Goal: Information Seeking & Learning: Learn about a topic

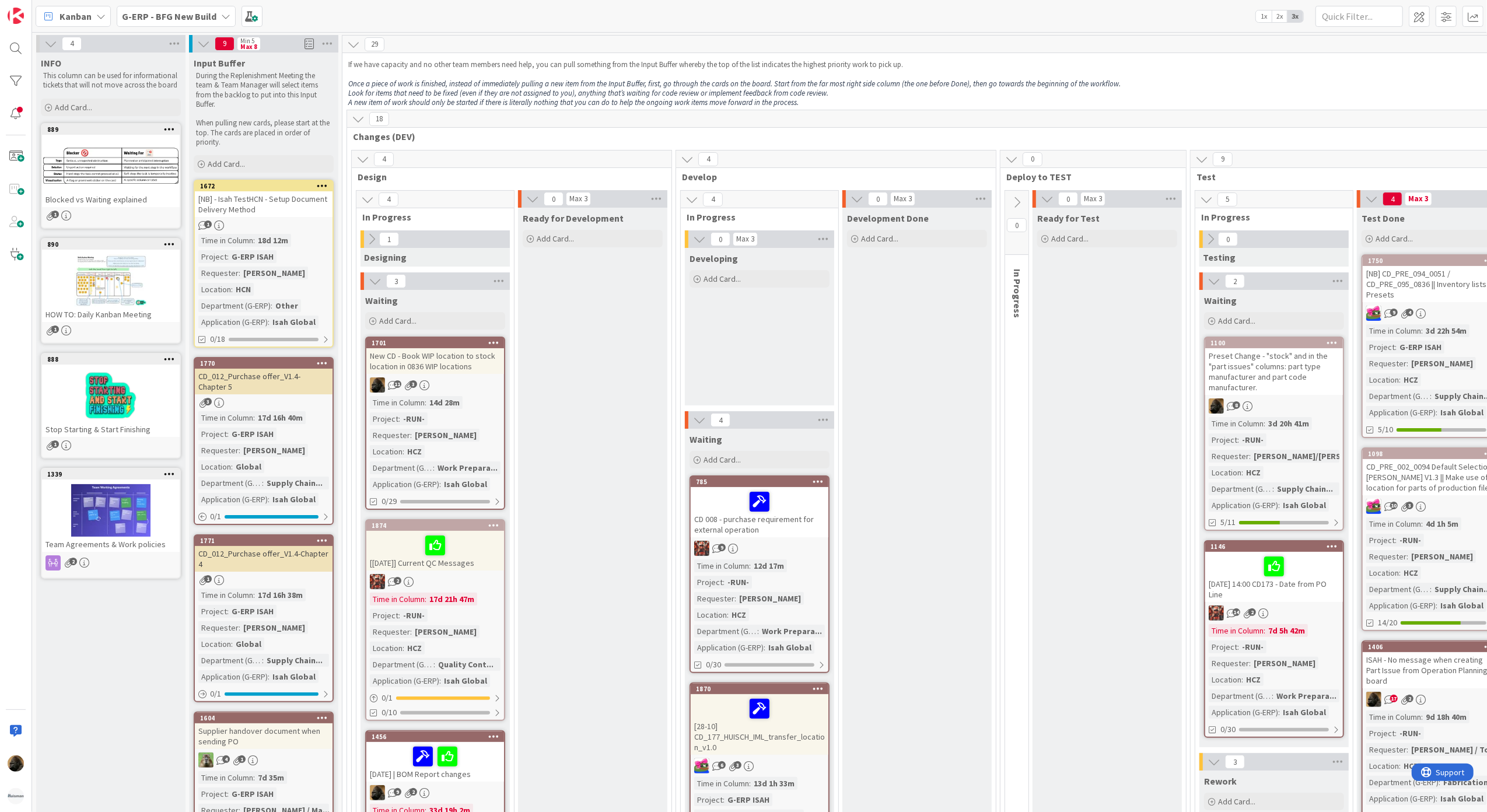
click at [439, 360] on div "New CD - Book WIP location to stock location in 0836 WIP locations" at bounding box center [435, 361] width 138 height 26
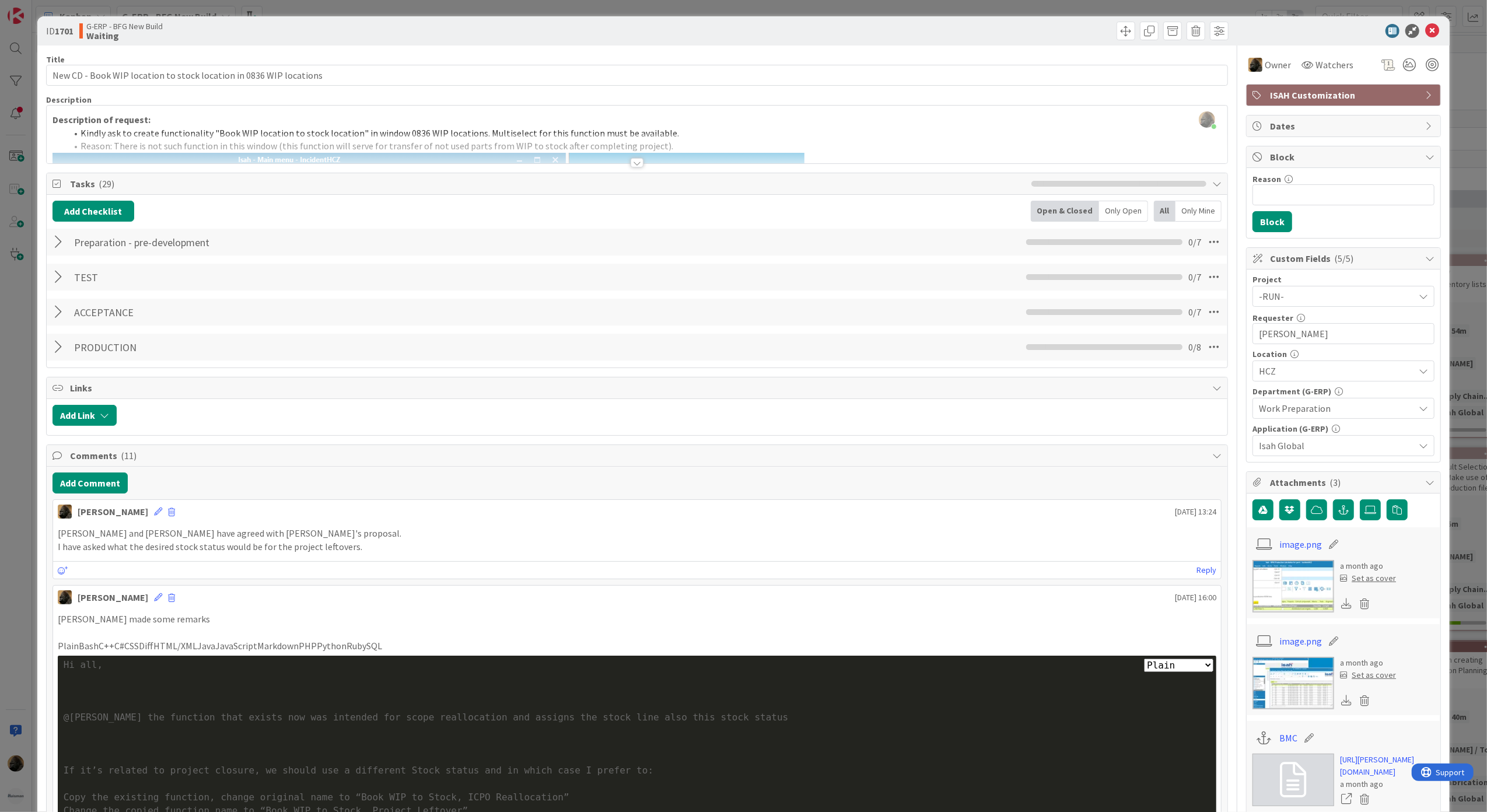
click at [0, 339] on html "Kanban G-ERP - BFG New Build 1x 2x 3x 4 INFO This column can be used for inform…" at bounding box center [744, 406] width 1487 height 812
click at [1425, 31] on icon at bounding box center [1432, 31] width 14 height 14
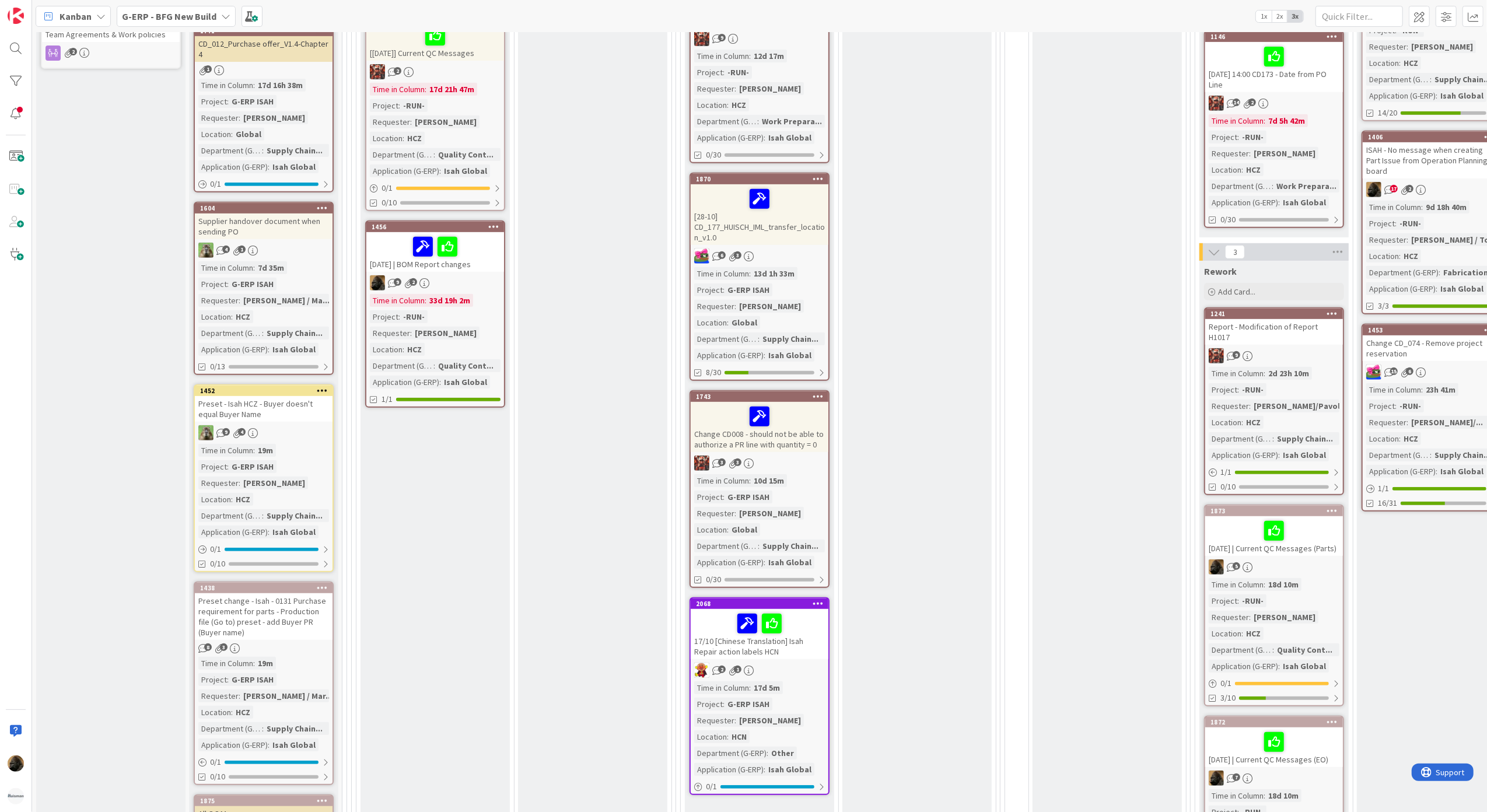
scroll to position [544, 0]
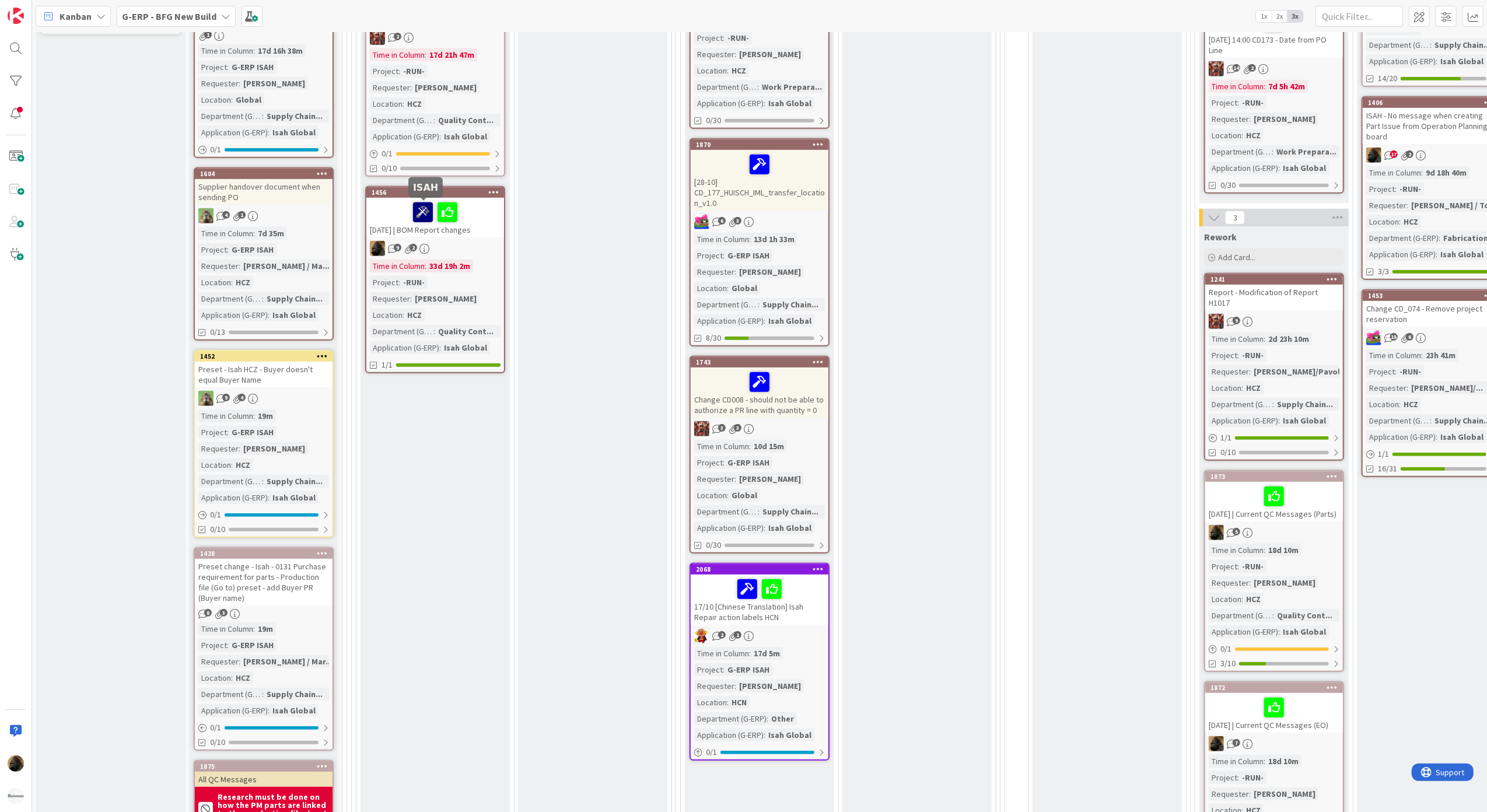
click at [414, 215] on icon at bounding box center [423, 211] width 20 height 19
click at [427, 211] on icon at bounding box center [435, 211] width 20 height 19
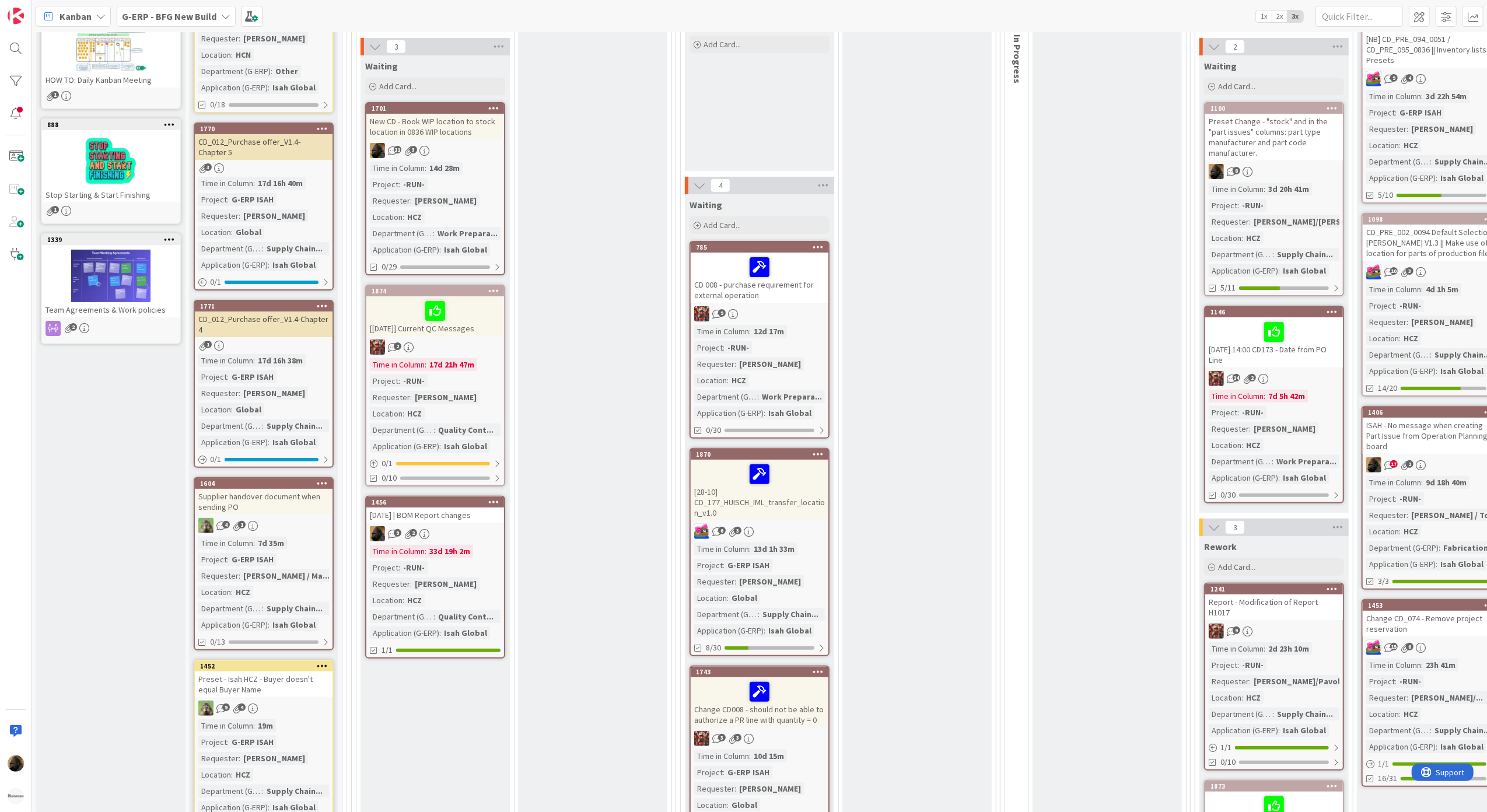
scroll to position [233, 0]
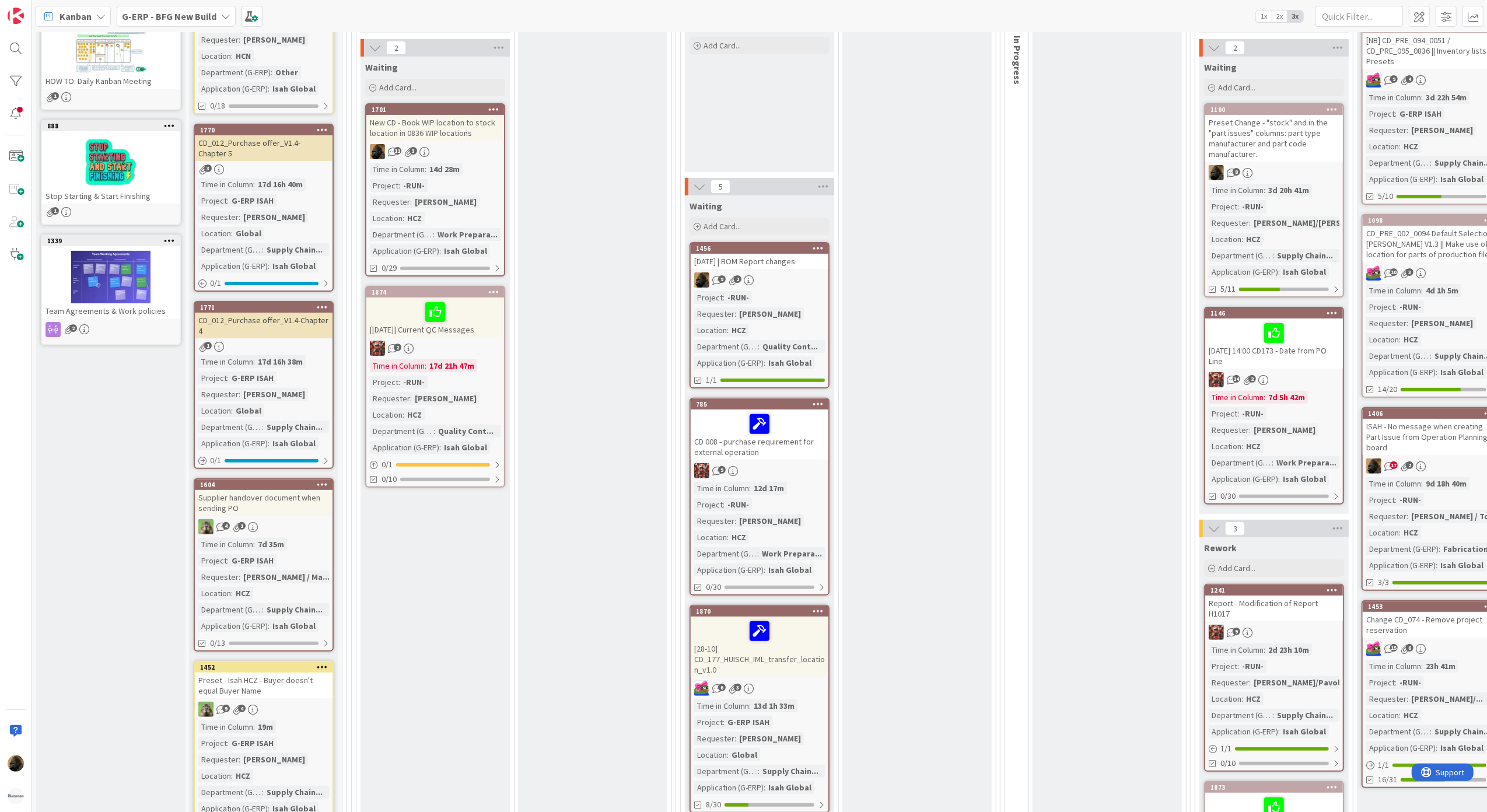
click at [761, 261] on div "2025-10-10 | BOM Report changes" at bounding box center [760, 261] width 138 height 15
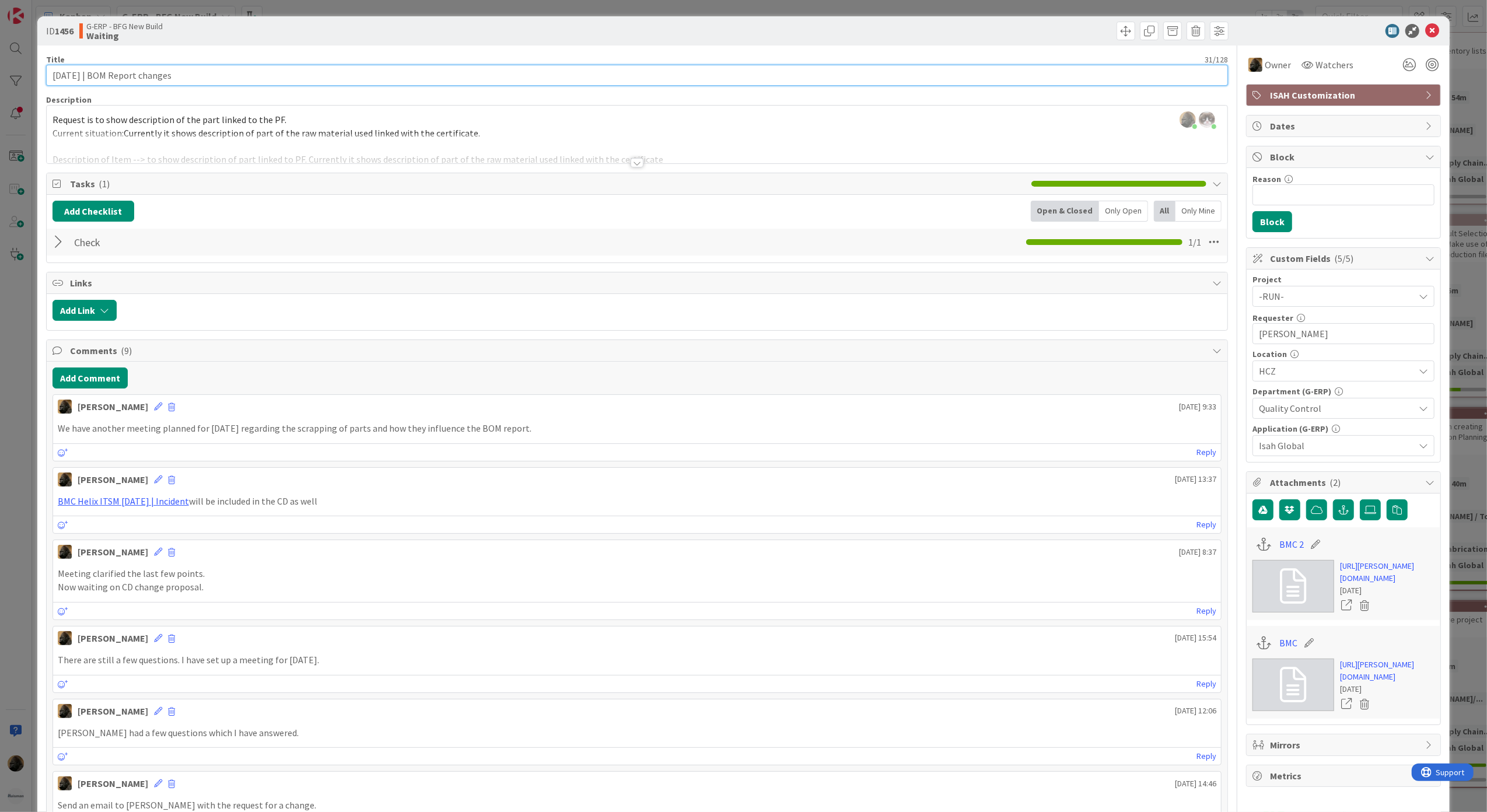
click at [268, 72] on input "2025-10-10 | BOM Report changes" at bounding box center [637, 74] width 1182 height 21
click at [95, 80] on input "2025-10-10 | BOM Report changes" at bounding box center [637, 74] width 1182 height 21
click at [80, 76] on input "2025-10-10 | BOM Report changes" at bounding box center [637, 74] width 1182 height 21
type input "2025-11-13 | BOM Report changes"
click at [1324, 61] on span "Watchers" at bounding box center [1334, 65] width 38 height 14
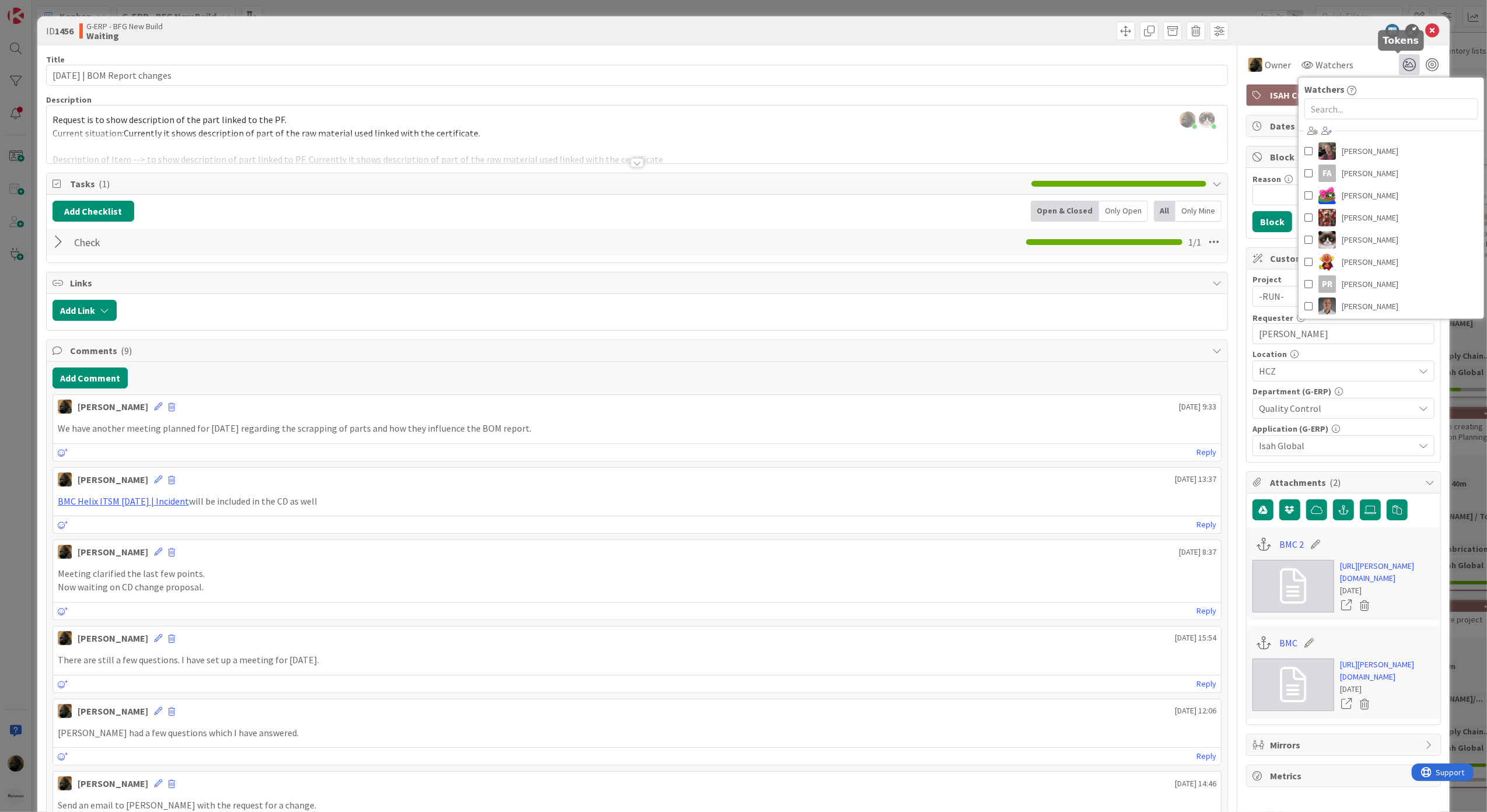
click at [1399, 59] on icon at bounding box center [1408, 64] width 21 height 21
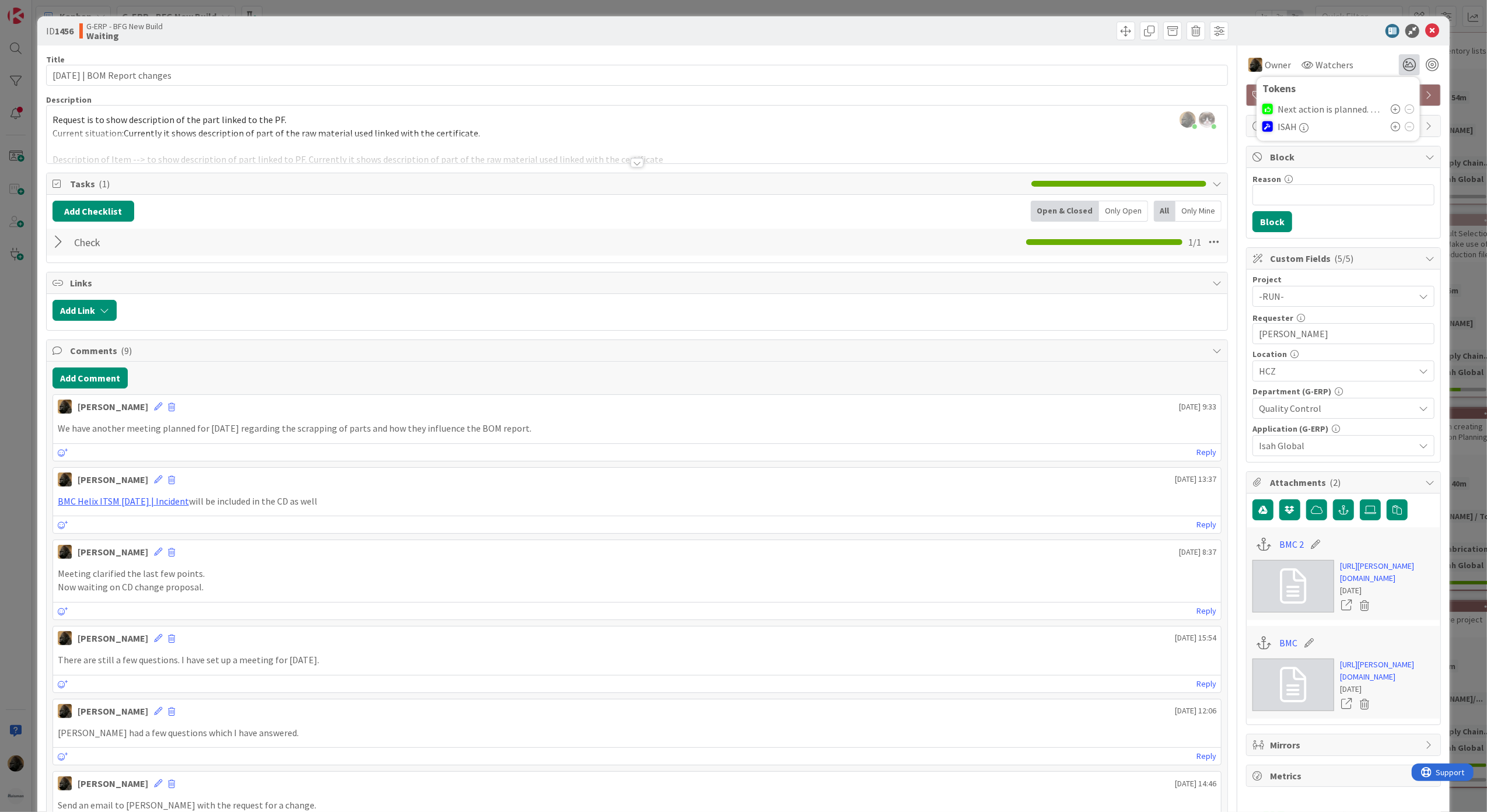
click at [1390, 124] on icon at bounding box center [1395, 126] width 9 height 9
click at [81, 386] on button "Add Comment" at bounding box center [90, 377] width 75 height 21
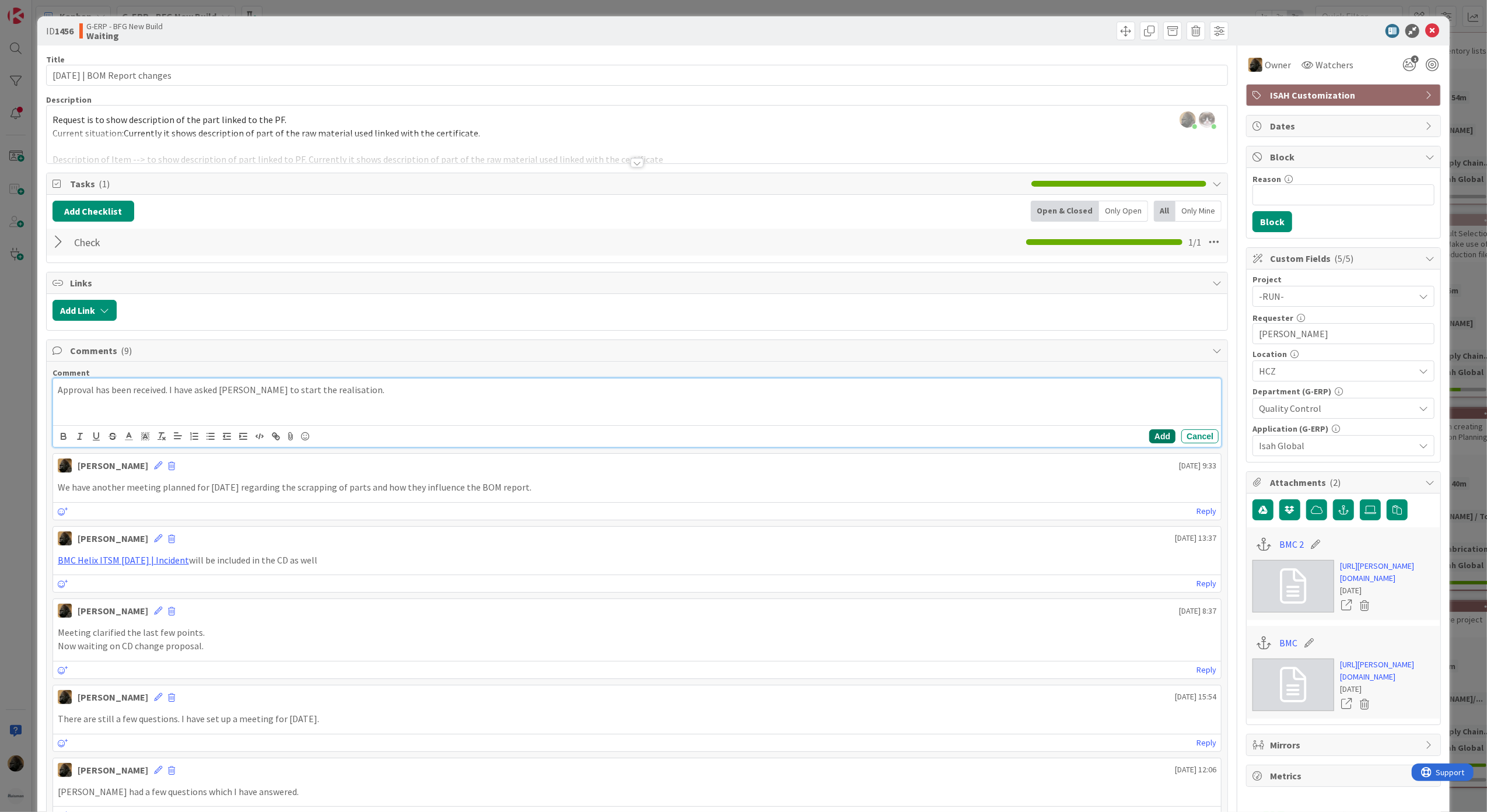
click at [1151, 443] on button "Add" at bounding box center [1162, 436] width 26 height 14
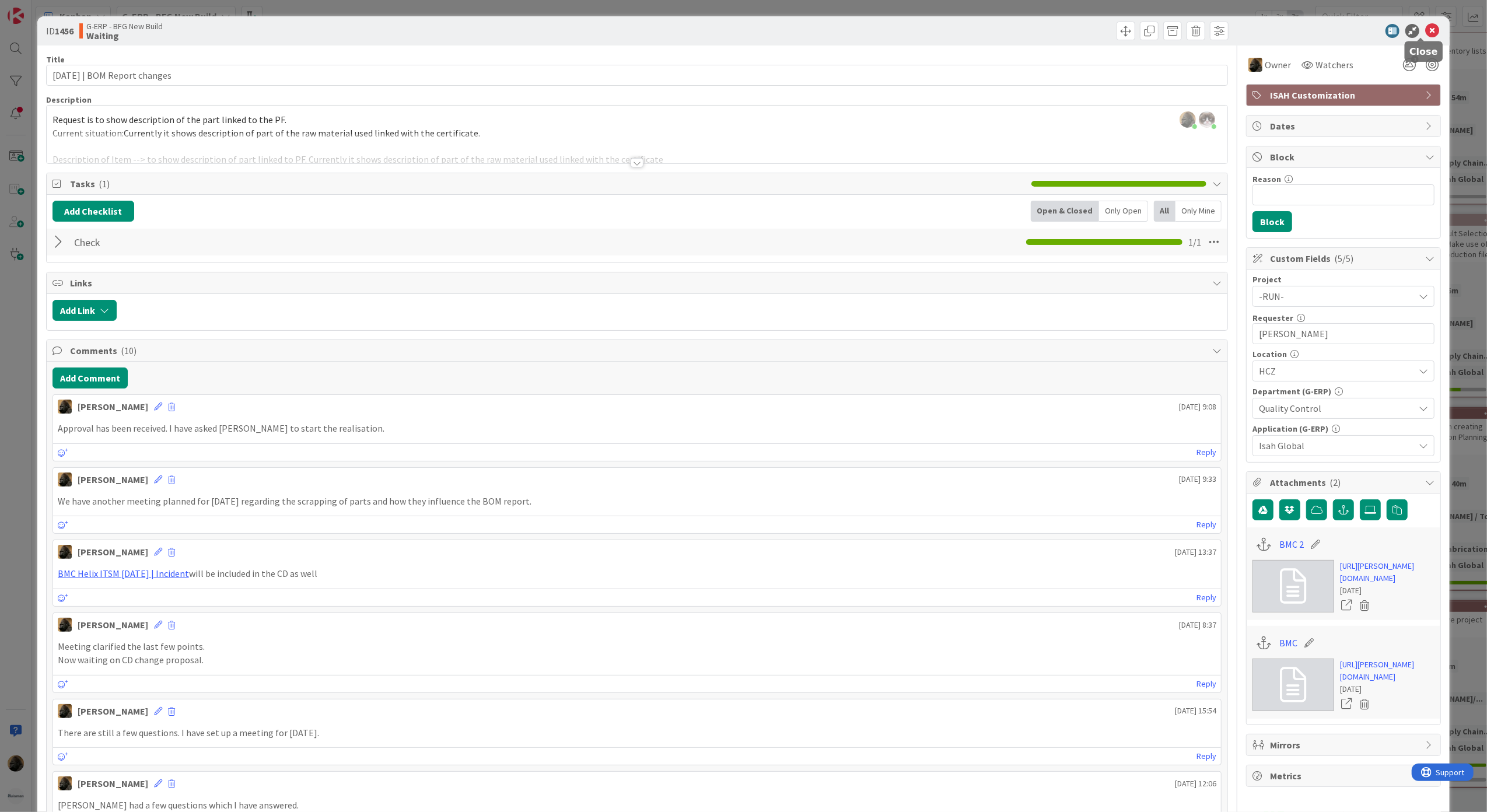
click at [1427, 36] on icon at bounding box center [1432, 31] width 14 height 14
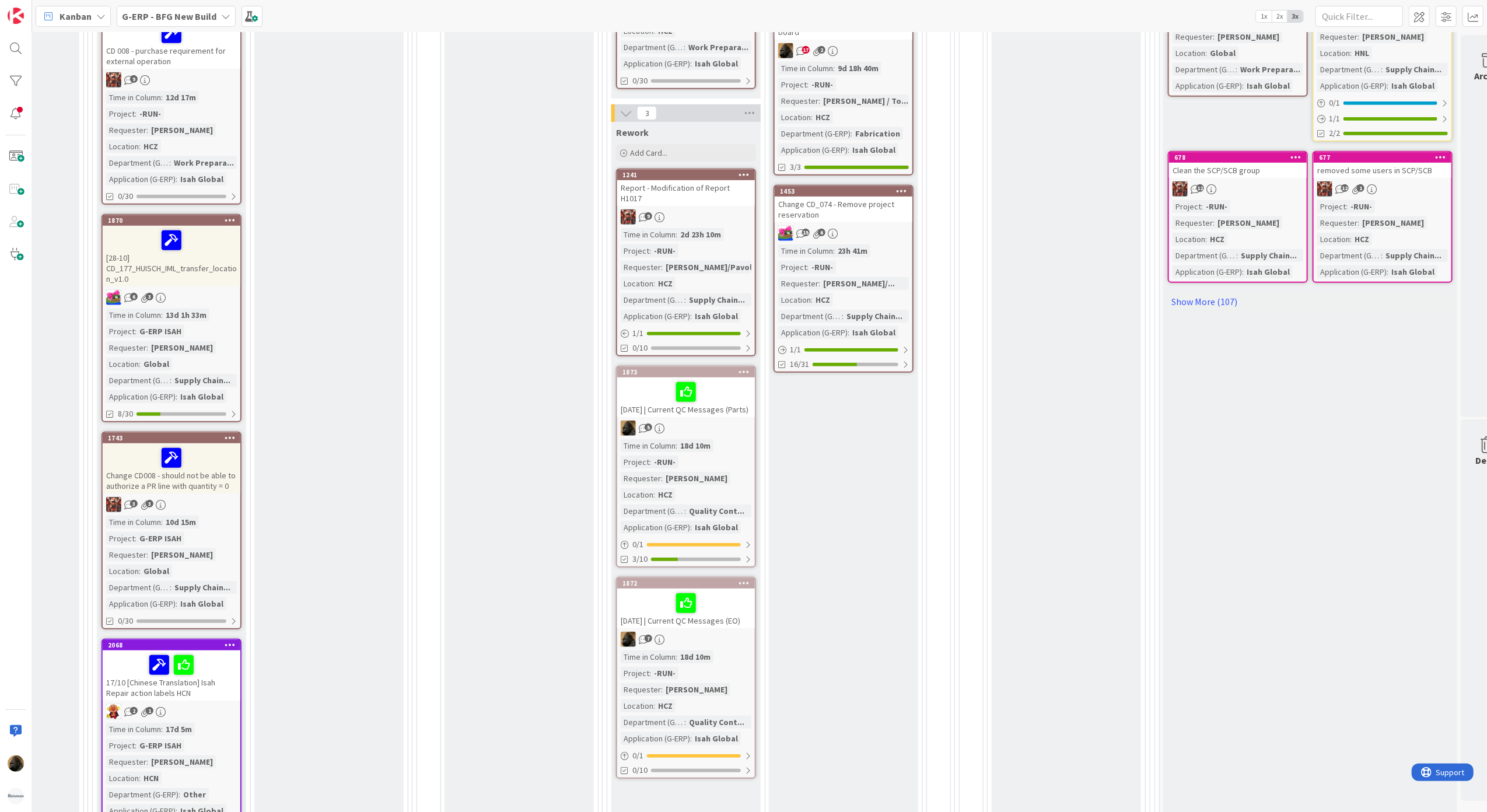
scroll to position [728, 588]
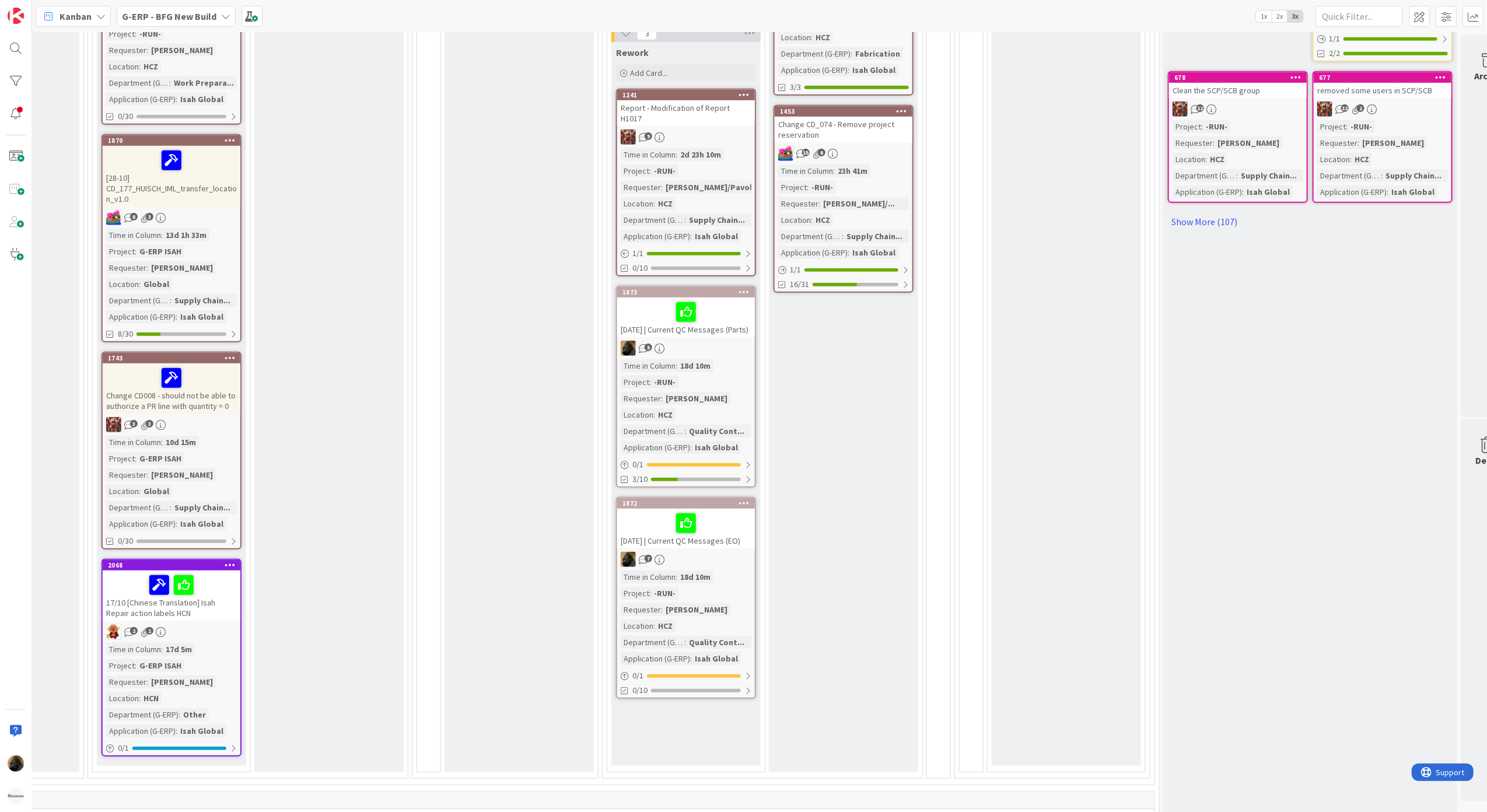
click at [685, 320] on div "2025-10-09 | Current QC Messages (Parts)" at bounding box center [686, 317] width 138 height 39
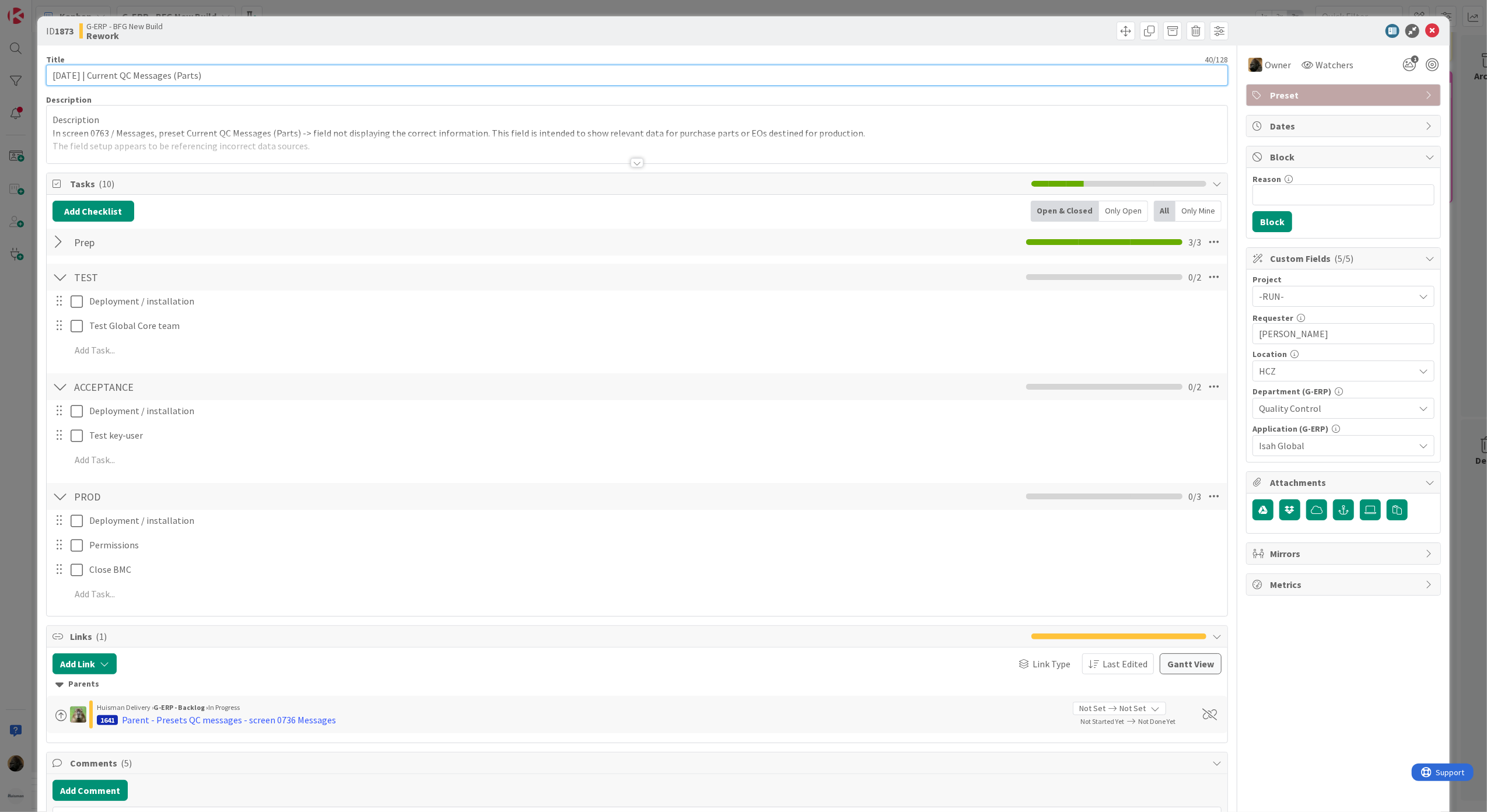
drag, startPoint x: 101, startPoint y: 78, endPoint x: 42, endPoint y: 73, distance: 59.2
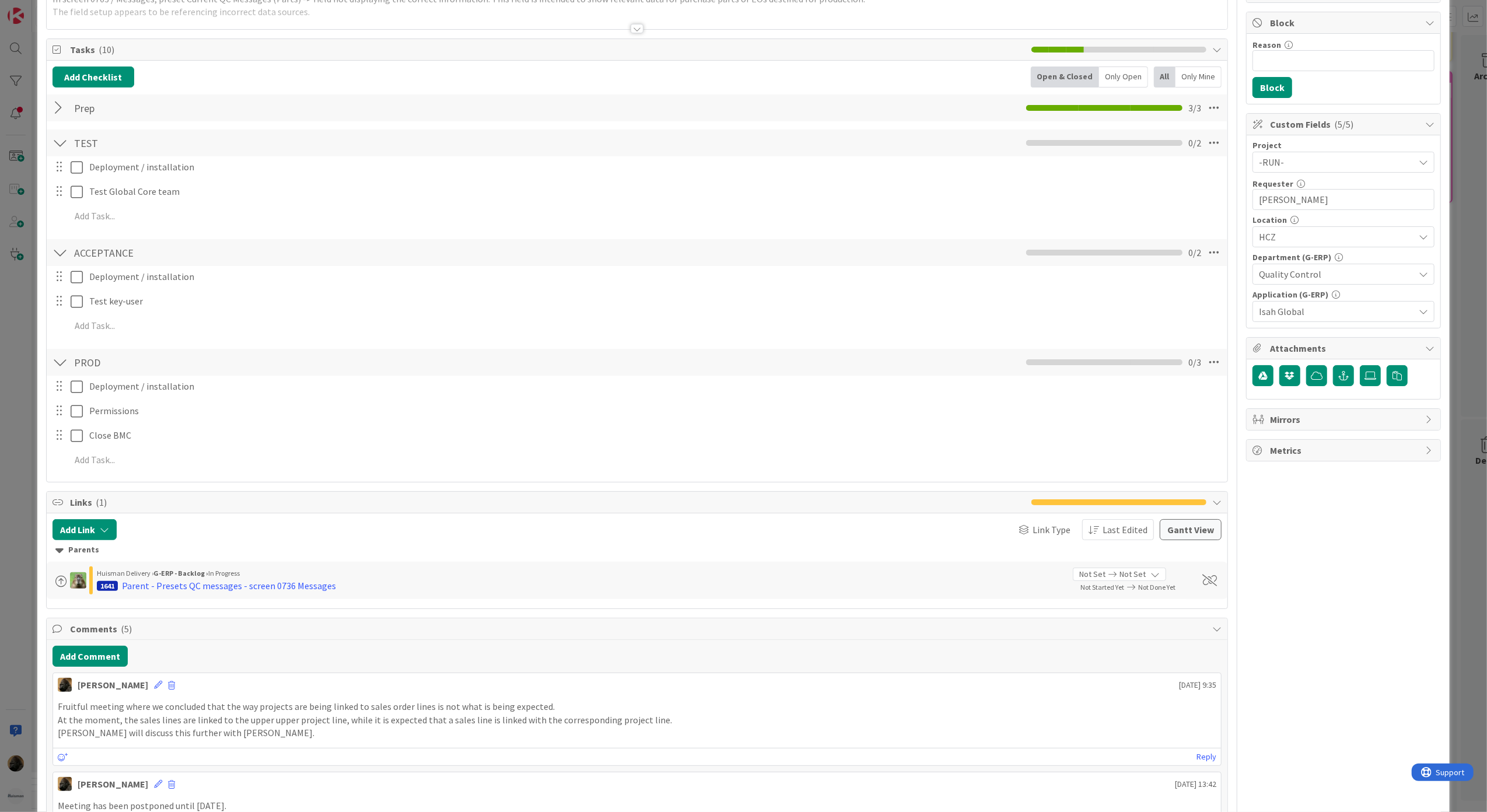
scroll to position [155, 0]
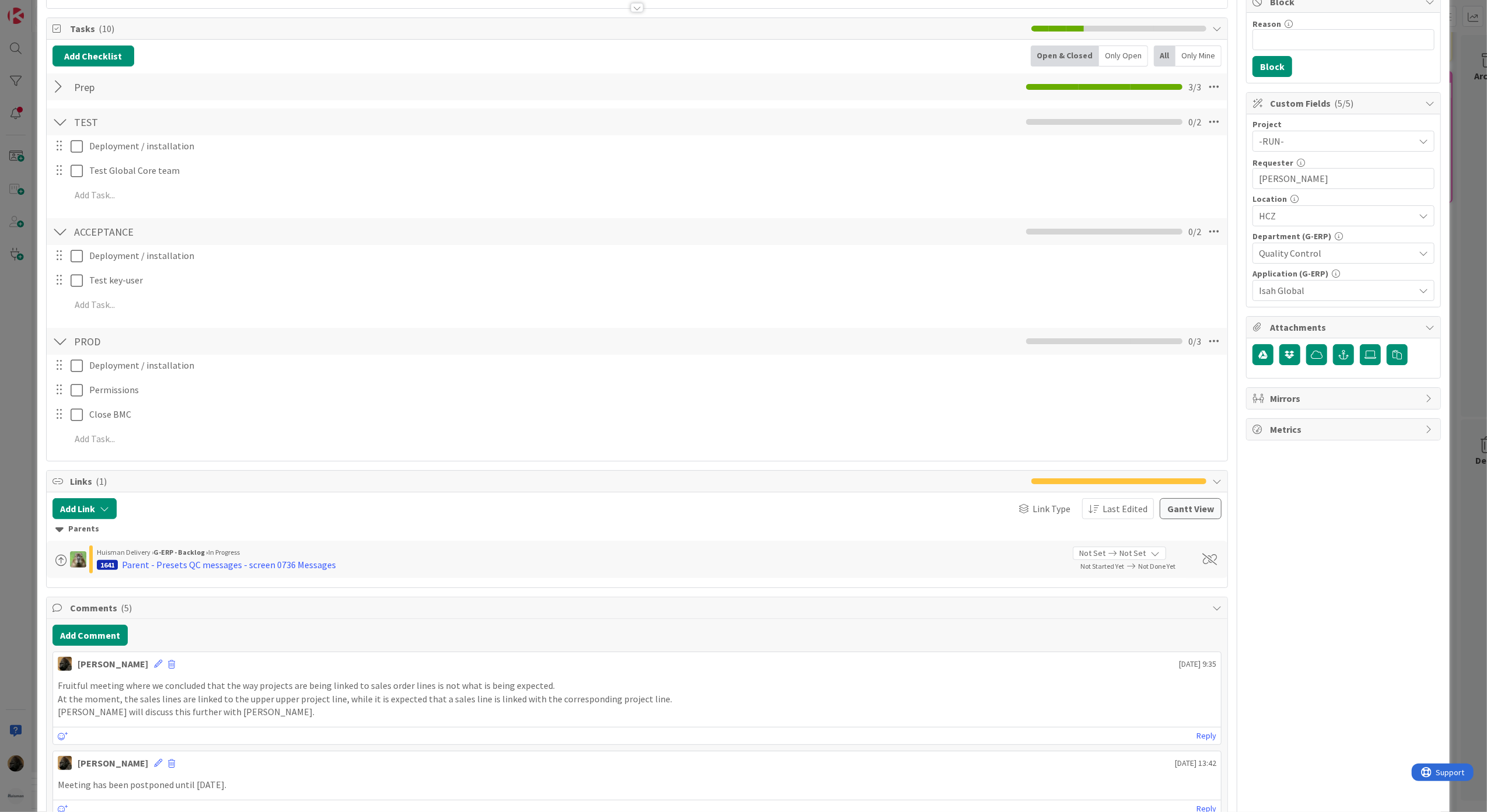
type input "Current QC Messages (Parts)"
click at [343, 728] on div "Noah Dezaire October 10 2025 9:35 Fruitful meeting where we concluded that the …" at bounding box center [637, 698] width 1170 height 93
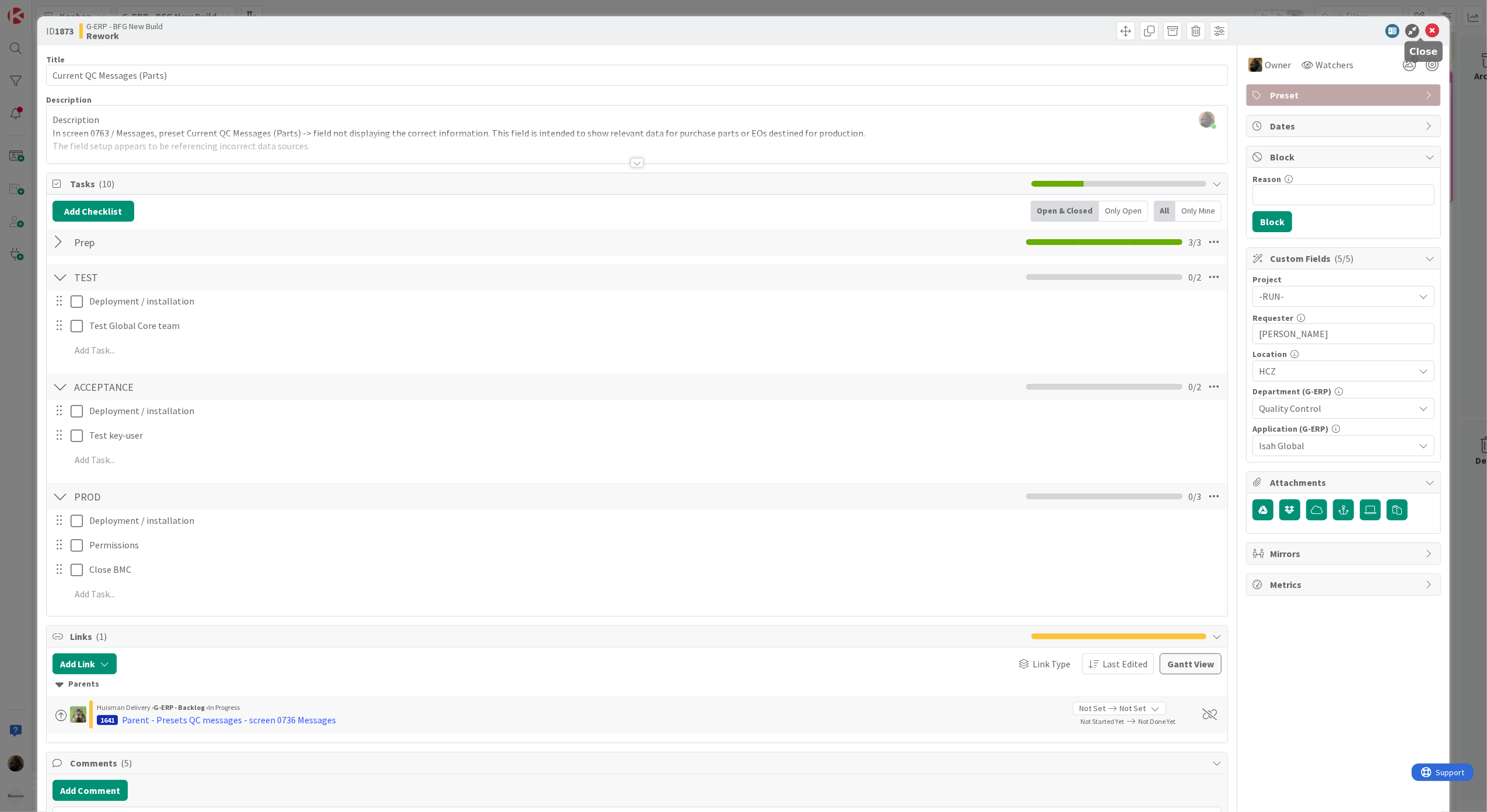
click at [1425, 30] on icon at bounding box center [1432, 31] width 14 height 14
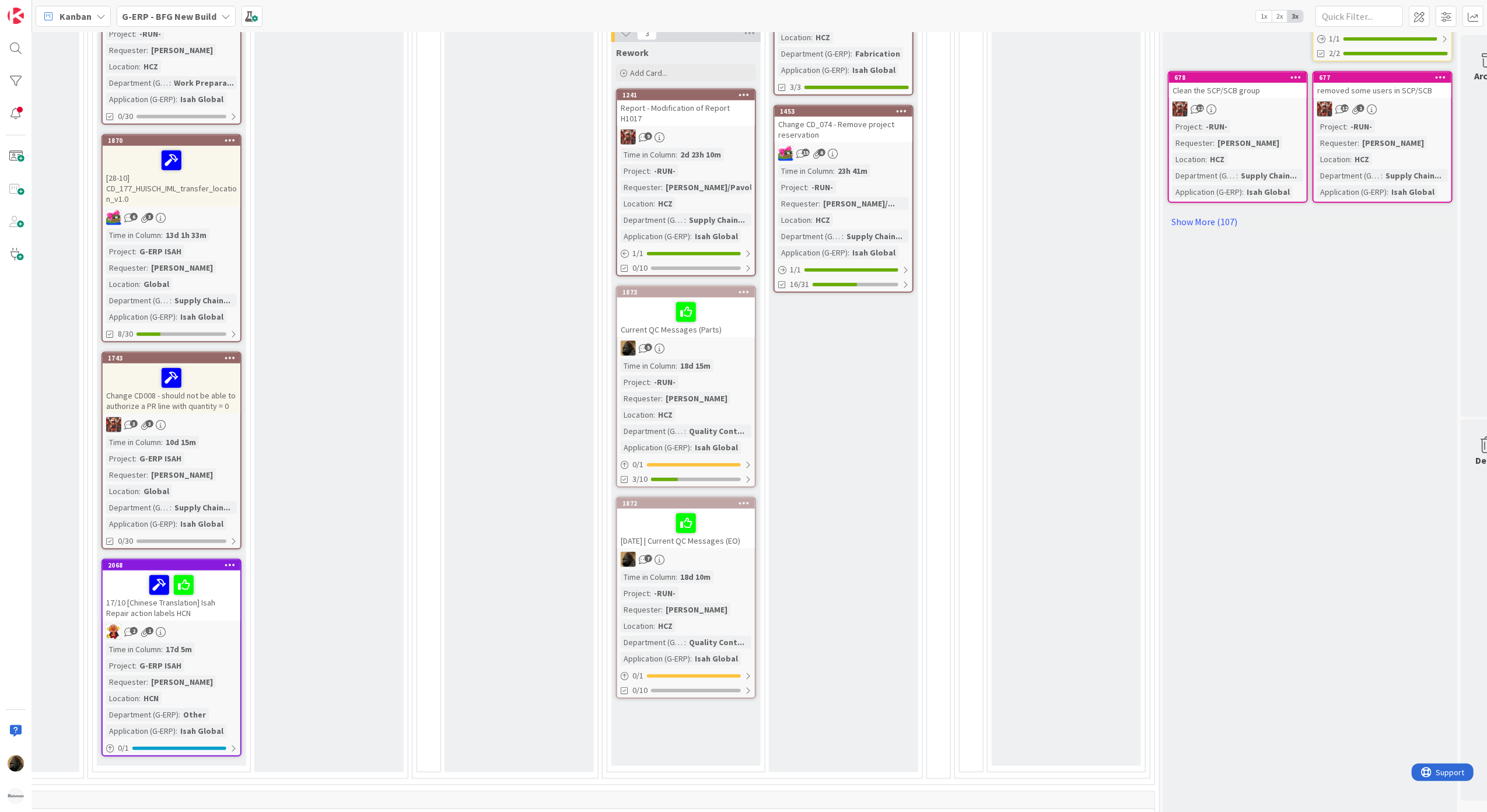
click at [660, 525] on div "2025-10-09 | Current QC Messages (EO)" at bounding box center [686, 528] width 138 height 39
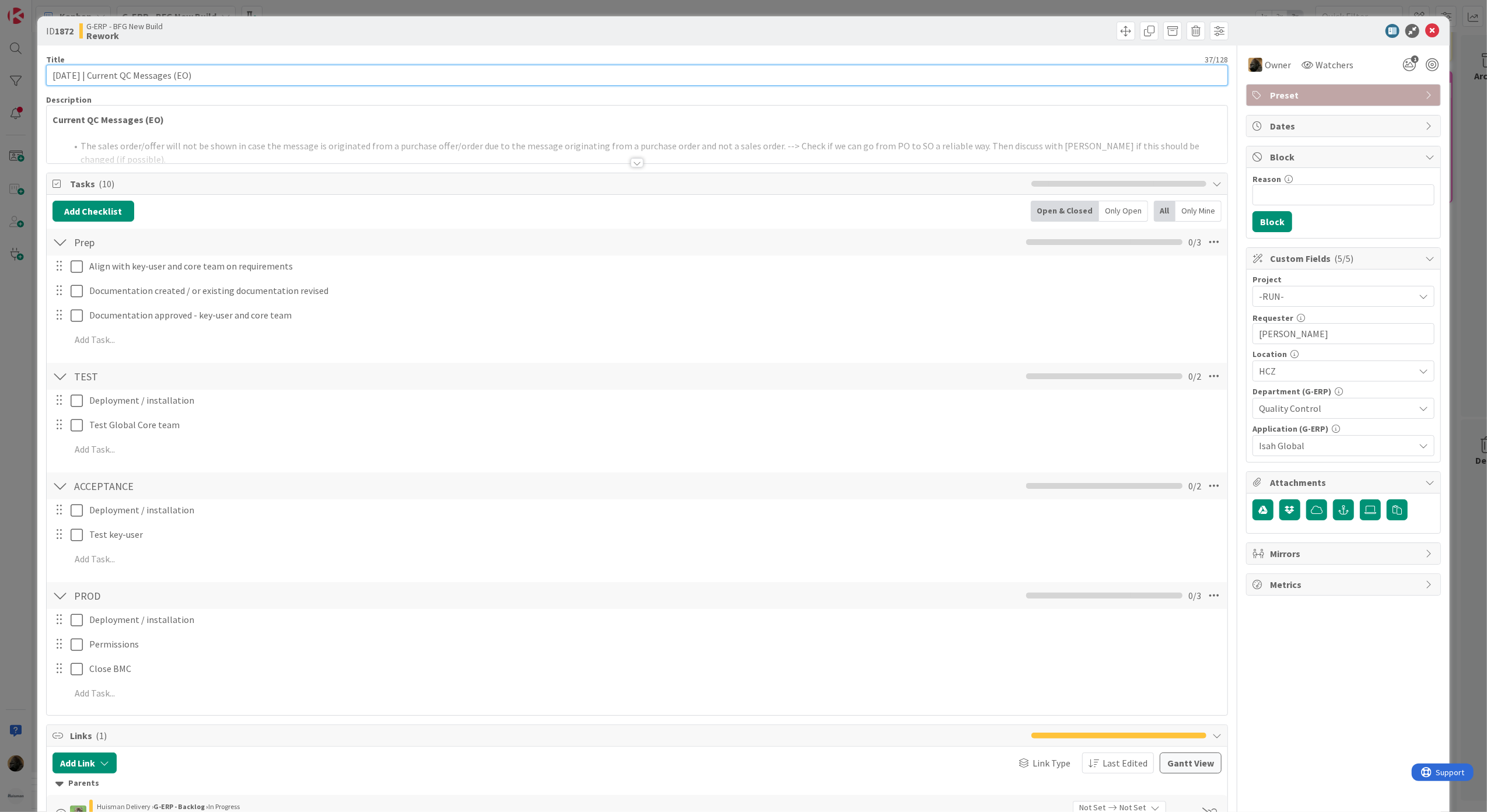
drag, startPoint x: 103, startPoint y: 80, endPoint x: 14, endPoint y: 73, distance: 89.3
click at [14, 73] on div "ID 1872 G-ERP - BFG New Build Rework Title 37 / 128 2025-10-09 | Current QC Mes…" at bounding box center [744, 406] width 1487 height 812
type input "Current QC Messages (EO)"
click at [892, 45] on div "ID 1872 G-ERP - BFG New Build Rework" at bounding box center [744, 30] width 1413 height 29
click at [1425, 33] on icon at bounding box center [1432, 31] width 14 height 14
